Goal: Navigation & Orientation: Find specific page/section

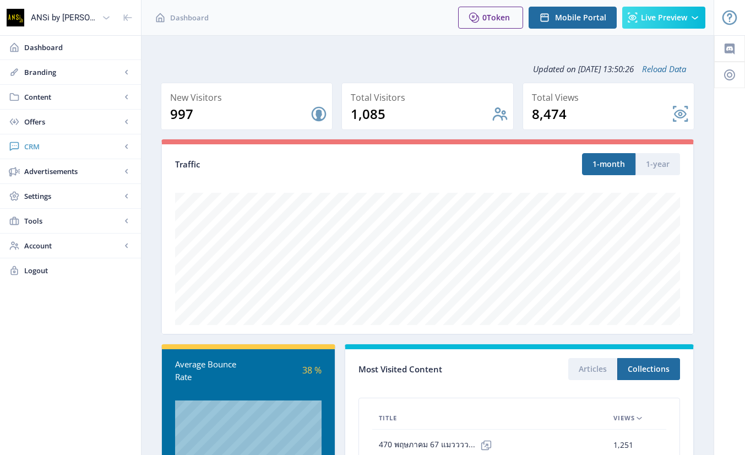
click at [26, 148] on span "CRM" at bounding box center [72, 146] width 97 height 11
click at [40, 171] on span "Readers" at bounding box center [82, 171] width 95 height 11
